Goal: Task Accomplishment & Management: Use online tool/utility

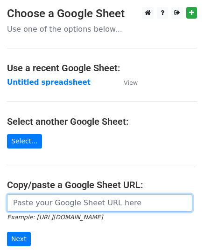
click at [79, 210] on input "url" at bounding box center [99, 203] width 185 height 18
paste input "https://docs.google.com/spreadsheets/d/1aB_i6Glwkvbj93lbEvgcbxnMsJ1LkdQLbb52utD…"
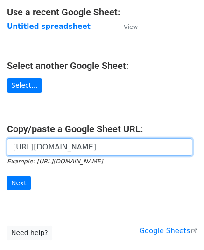
scroll to position [118, 0]
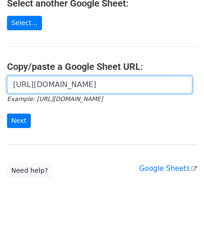
type input "https://docs.google.com/spreadsheets/d/1aB_i6Glwkvbj93lbEvgcbxnMsJ1LkdQLbb52utD…"
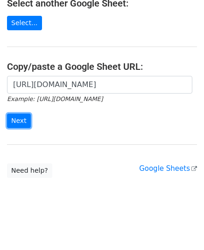
scroll to position [0, 0]
click at [9, 118] on input "Next" at bounding box center [19, 121] width 24 height 14
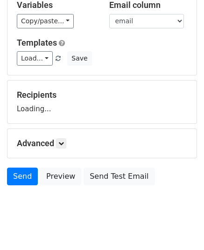
scroll to position [110, 0]
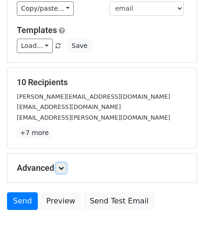
click at [64, 167] on icon at bounding box center [61, 168] width 6 height 6
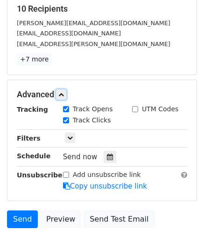
scroll to position [203, 0]
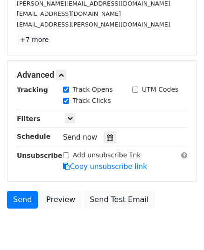
click at [107, 135] on icon at bounding box center [110, 137] width 6 height 7
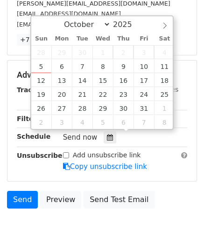
type input "2025-10-07 12:00"
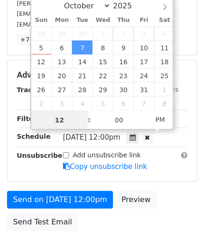
type input "9"
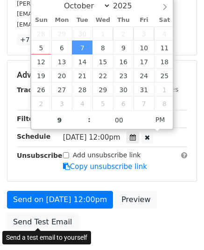
type input "2025-10-07 21:00"
click at [49, 219] on link "Send Test Email" at bounding box center [42, 222] width 71 height 18
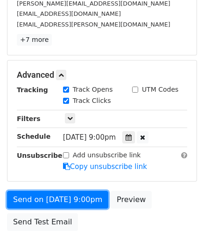
click at [67, 202] on link "Send on Oct 7 at 9:00pm" at bounding box center [57, 200] width 101 height 18
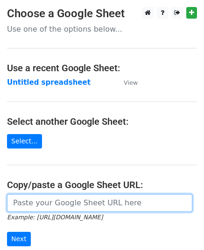
click at [55, 198] on input "url" at bounding box center [99, 203] width 185 height 18
paste input "https://docs.google.com/spreadsheets/d/1eFzcdLjmP7EYooPkEuZci3kKympk6ZXOgyM6pi7…"
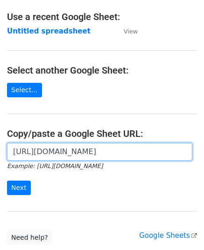
scroll to position [118, 0]
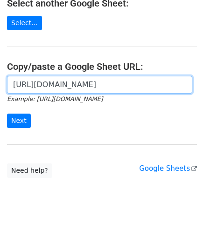
type input "https://docs.google.com/spreadsheets/d/1eFzcdLjmP7EYooPkEuZci3kKympk6ZXOgyM6pi7…"
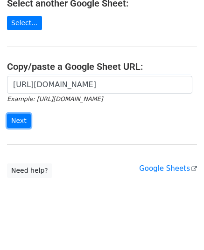
click at [22, 119] on input "Next" at bounding box center [19, 121] width 24 height 14
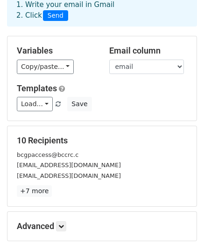
scroll to position [93, 0]
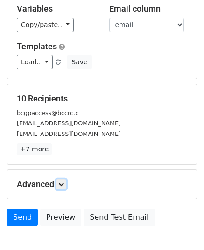
click at [63, 179] on link at bounding box center [61, 184] width 10 height 10
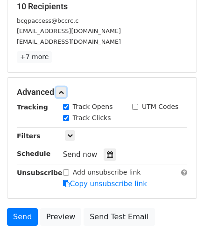
scroll to position [186, 0]
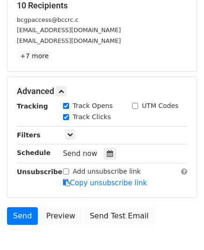
click at [107, 154] on icon at bounding box center [110, 154] width 6 height 7
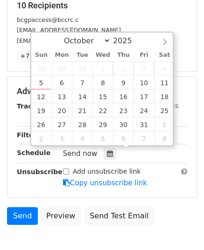
type input "2025-10-08 12:00"
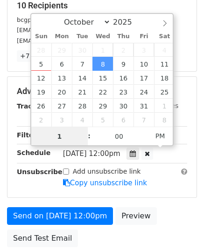
type input "10"
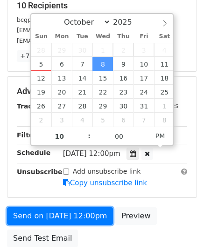
type input "2025-10-08 22:00"
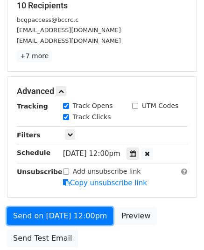
click at [56, 208] on link "Send on Oct 8 at 12:00pm" at bounding box center [60, 216] width 106 height 18
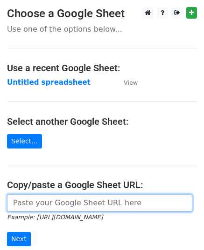
click at [63, 202] on input "url" at bounding box center [99, 203] width 185 height 18
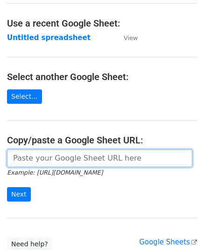
scroll to position [93, 0]
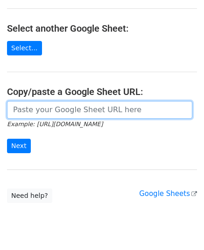
paste input "https://docs.google.com/spreadsheets/d/1WnWessvR4CvceD8789Nl0Gkehj58TCYJMVkzHeU…"
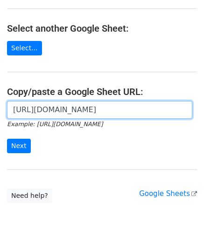
scroll to position [0, 208]
type input "https://docs.google.com/spreadsheets/d/1WnWessvR4CvceD8789Nl0Gkehj58TCYJMVkzHeU…"
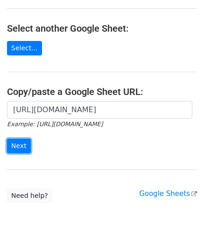
click at [21, 140] on input "Next" at bounding box center [19, 146] width 24 height 14
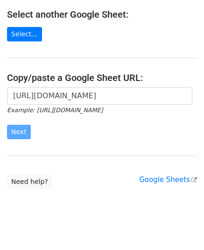
scroll to position [118, 0]
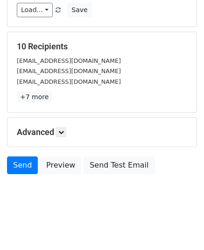
scroll to position [147, 0]
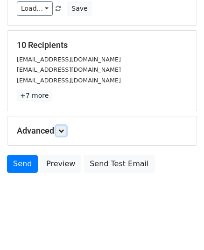
click at [64, 126] on link at bounding box center [61, 131] width 10 height 10
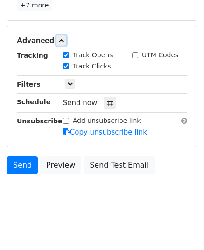
scroll to position [238, 0]
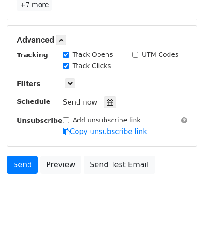
click at [107, 99] on icon at bounding box center [110, 102] width 6 height 7
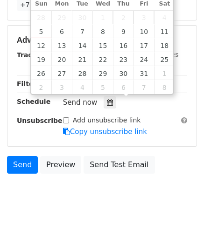
type input "[DATE] 12:00"
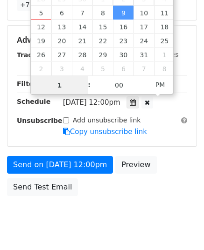
type input "11"
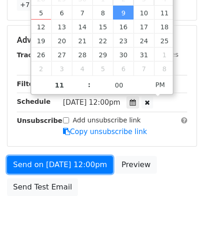
type input "2025-10-09 23:00"
click at [58, 168] on link "Send on Oct 9 at 12:00pm" at bounding box center [60, 165] width 106 height 18
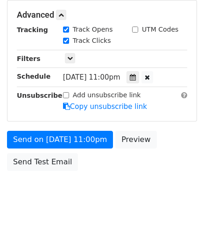
scroll to position [223, 0]
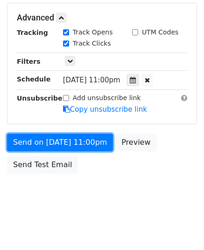
click at [48, 138] on link "Send on Oct 9 at 11:00pm" at bounding box center [60, 143] width 106 height 18
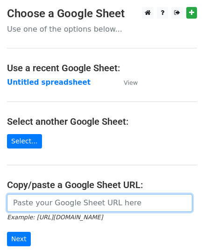
click at [59, 205] on input "url" at bounding box center [99, 203] width 185 height 18
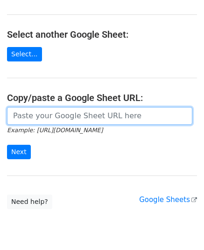
scroll to position [93, 0]
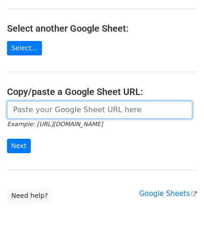
paste input "[URL][DOMAIN_NAME]"
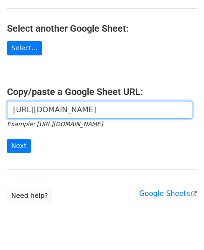
scroll to position [0, 198]
type input "[URL][DOMAIN_NAME]"
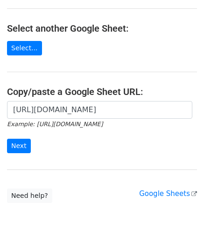
scroll to position [0, 0]
click at [7, 144] on div "[URL][DOMAIN_NAME] Example: [URL][DOMAIN_NAME] Next" at bounding box center [102, 132] width 204 height 62
click at [17, 141] on input "Next" at bounding box center [19, 146] width 24 height 14
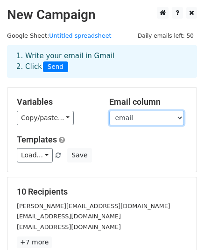
drag, startPoint x: 118, startPoint y: 121, endPoint x: 110, endPoint y: 122, distance: 8.9
click at [118, 121] on select "email website" at bounding box center [146, 118] width 75 height 14
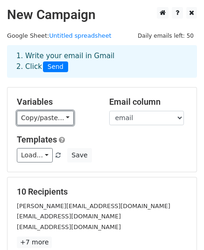
click at [45, 123] on link "Copy/paste..." at bounding box center [45, 118] width 57 height 14
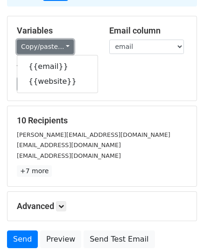
scroll to position [140, 0]
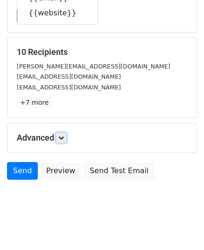
click at [60, 136] on link at bounding box center [61, 138] width 10 height 10
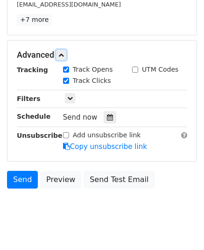
scroll to position [238, 0]
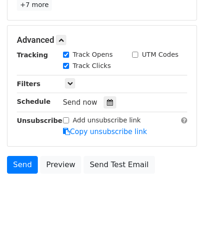
click at [103, 105] on div at bounding box center [109, 102] width 13 height 12
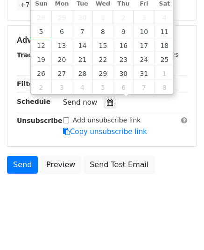
type input "[DATE] 12:00"
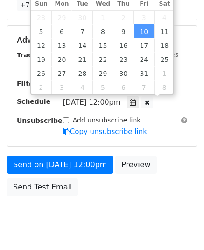
scroll to position [0, 0]
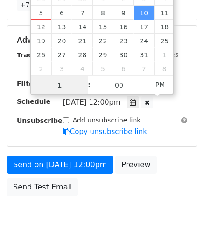
type input "11"
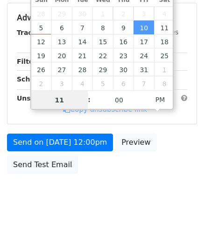
scroll to position [238, 0]
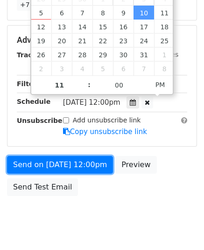
type input "[DATE] 23:00"
click at [51, 162] on link "Send on [DATE] 12:00pm" at bounding box center [60, 165] width 106 height 18
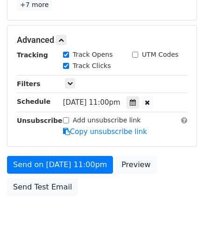
scroll to position [223, 0]
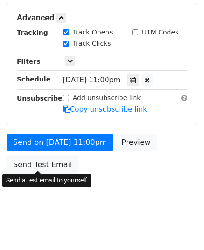
click at [51, 162] on link "Send Test Email" at bounding box center [42, 165] width 71 height 18
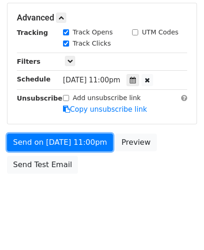
click at [52, 143] on link "Send on [DATE] 11:00pm" at bounding box center [60, 143] width 106 height 18
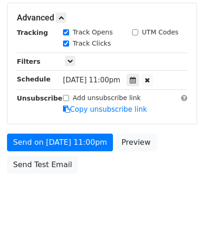
scroll to position [260, 0]
